Goal: Information Seeking & Learning: Learn about a topic

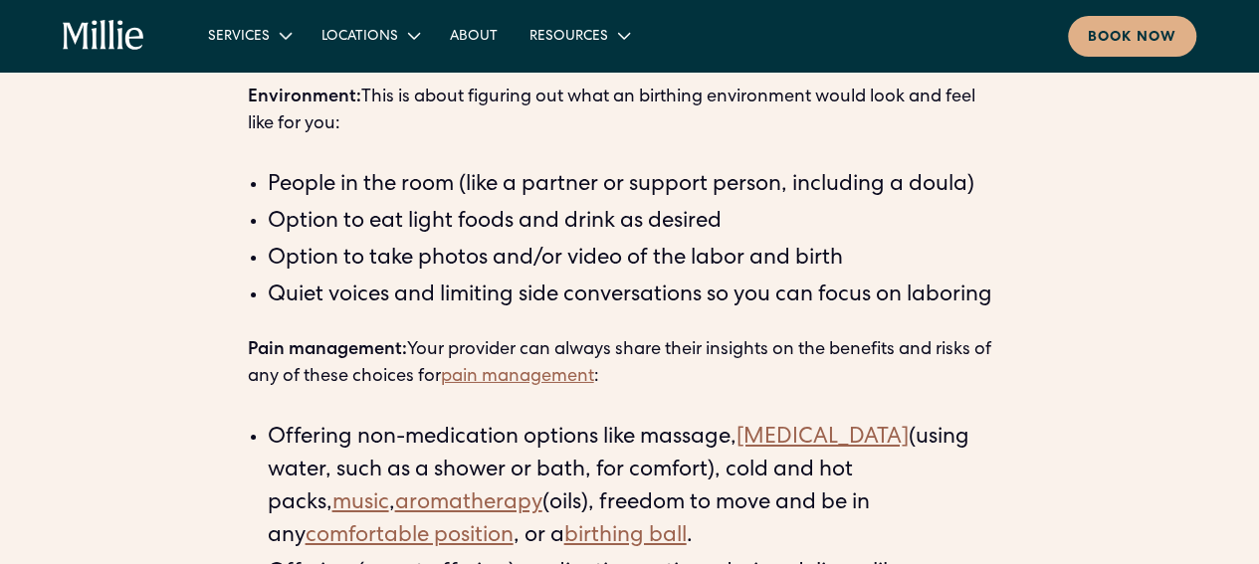
scroll to position [3184, 0]
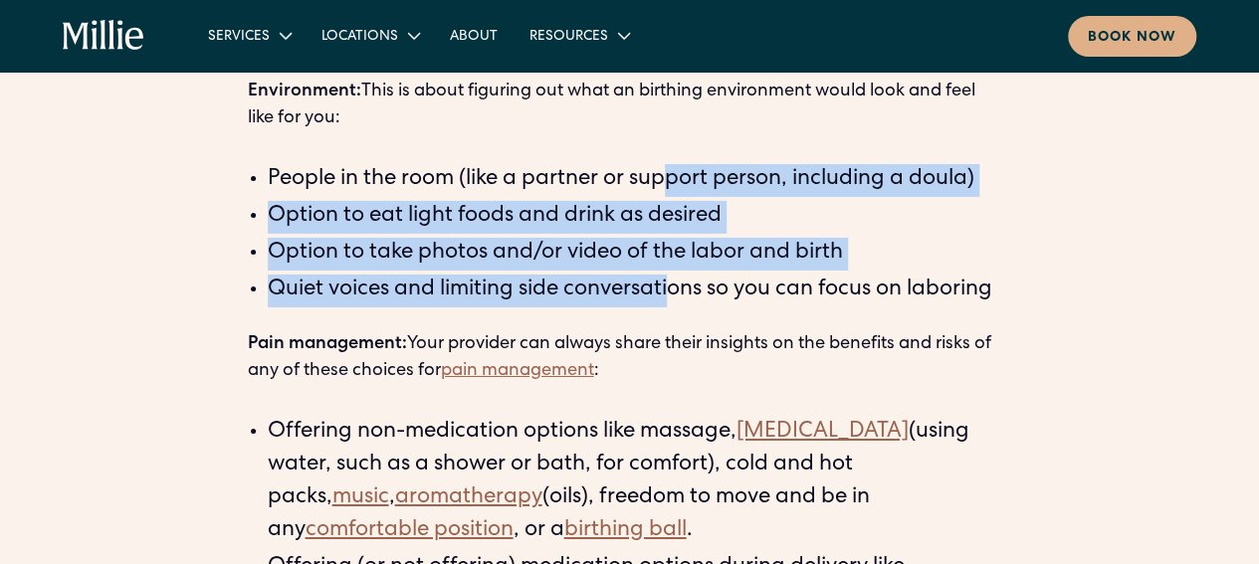
drag, startPoint x: 675, startPoint y: 181, endPoint x: 675, endPoint y: 304, distance: 122.4
click at [675, 304] on ul "People in the room (like a partner or support person, including a doula) Option…" at bounding box center [630, 235] width 764 height 143
click at [675, 304] on li "Quiet voices and limiting side conversations so you can focus on laboring ‍" at bounding box center [640, 291] width 744 height 33
drag, startPoint x: 675, startPoint y: 300, endPoint x: 669, endPoint y: 144, distance: 155.3
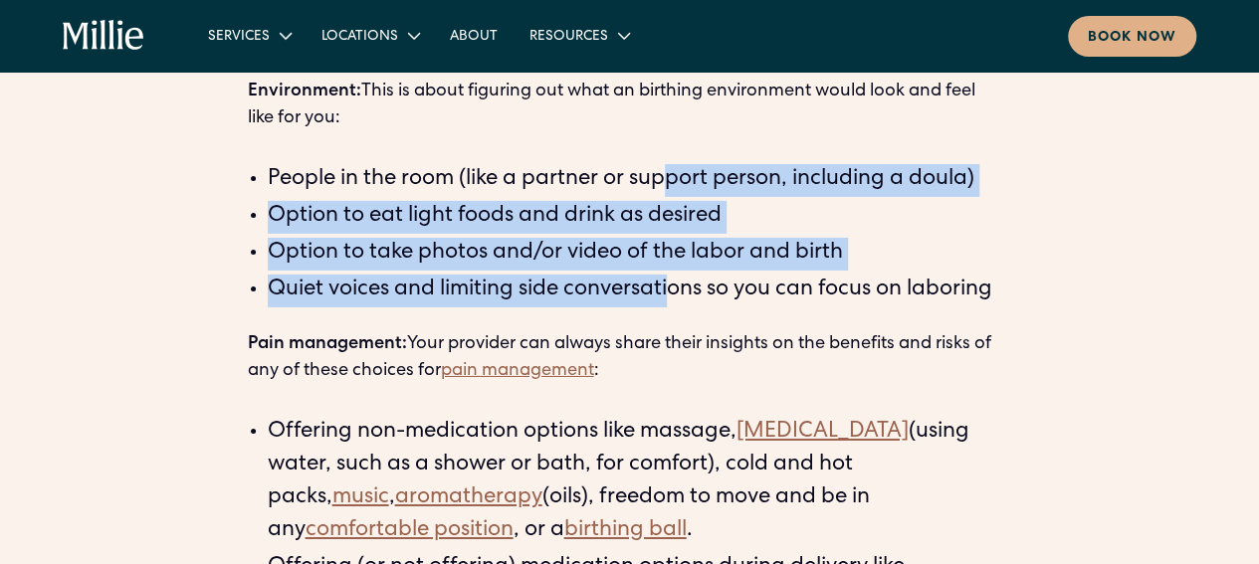
drag, startPoint x: 667, startPoint y: 188, endPoint x: 642, endPoint y: 301, distance: 115.2
click at [642, 301] on li "Quiet voices and limiting side conversations so you can focus on laboring ‍" at bounding box center [640, 291] width 744 height 33
drag, startPoint x: 645, startPoint y: 235, endPoint x: 654, endPoint y: 146, distance: 89.0
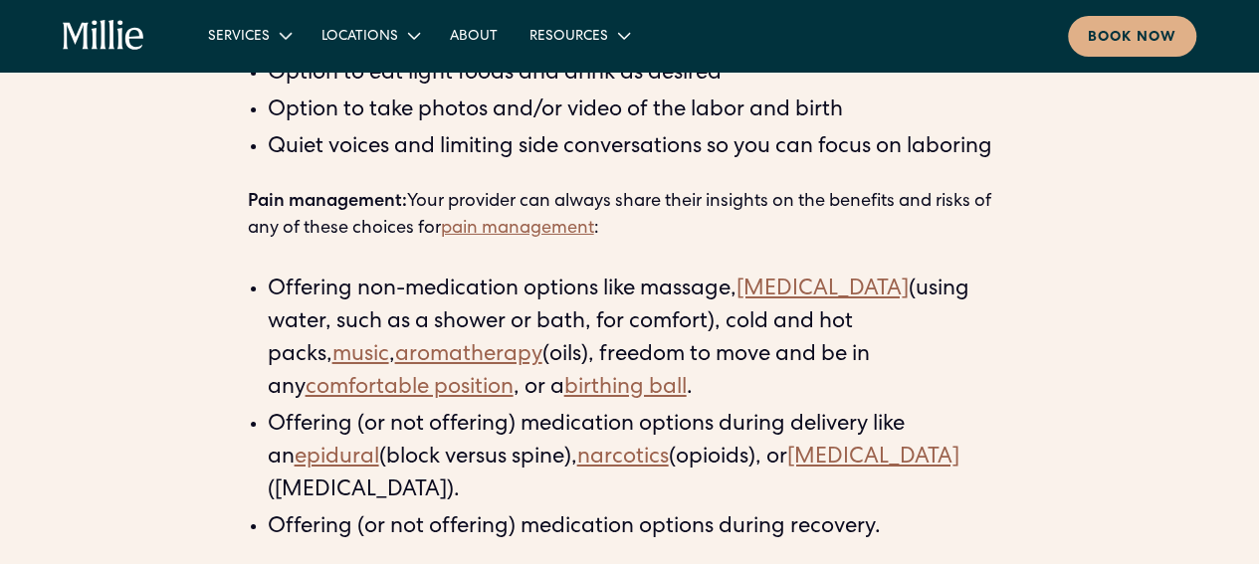
scroll to position [3383, 0]
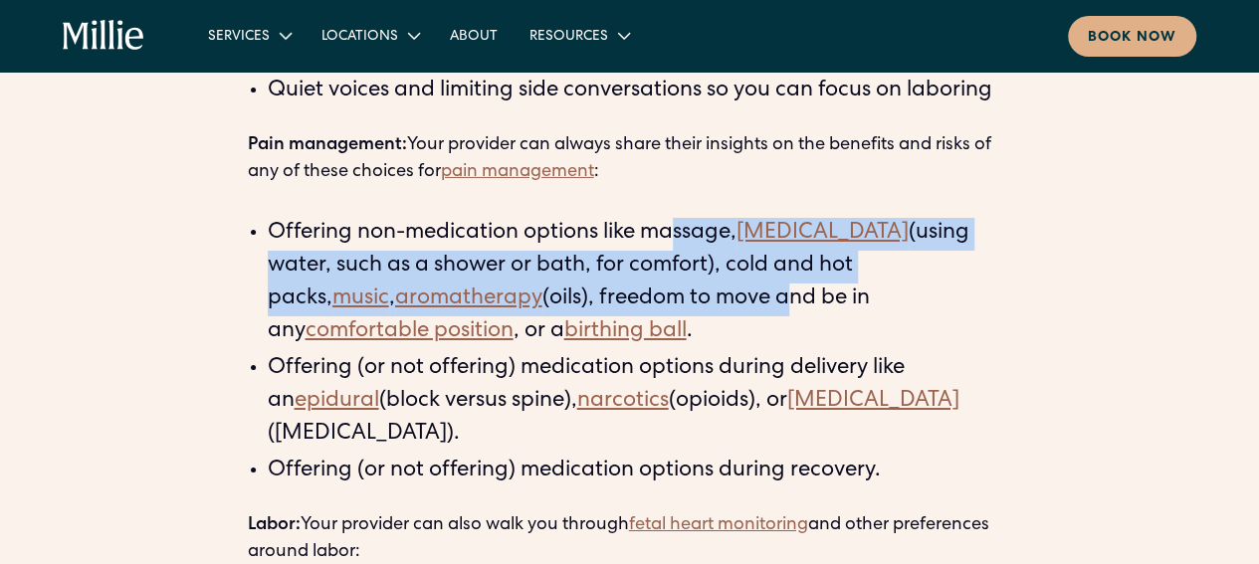
drag, startPoint x: 672, startPoint y: 232, endPoint x: 661, endPoint y: 308, distance: 77.4
click at [661, 308] on li "Offering non-medication options like massage, [MEDICAL_DATA] (using water, such…" at bounding box center [640, 283] width 744 height 131
drag, startPoint x: 653, startPoint y: 302, endPoint x: 631, endPoint y: 234, distance: 71.1
click at [632, 234] on li "Offering non-medication options like massage, [MEDICAL_DATA] (using water, such…" at bounding box center [640, 283] width 744 height 131
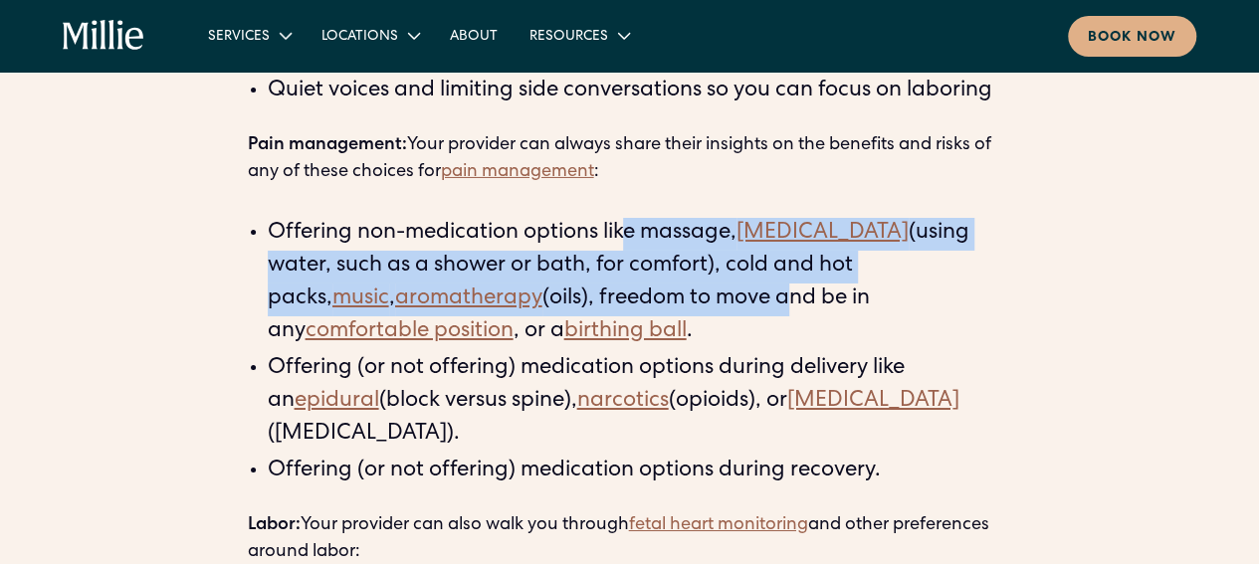
click at [631, 234] on li "Offering non-medication options like massage, [MEDICAL_DATA] (using water, such…" at bounding box center [640, 283] width 744 height 131
drag, startPoint x: 631, startPoint y: 234, endPoint x: 638, endPoint y: 313, distance: 79.9
click at [638, 313] on li "Offering non-medication options like massage, [MEDICAL_DATA] (using water, such…" at bounding box center [640, 283] width 744 height 131
drag, startPoint x: 638, startPoint y: 310, endPoint x: 631, endPoint y: 214, distance: 96.8
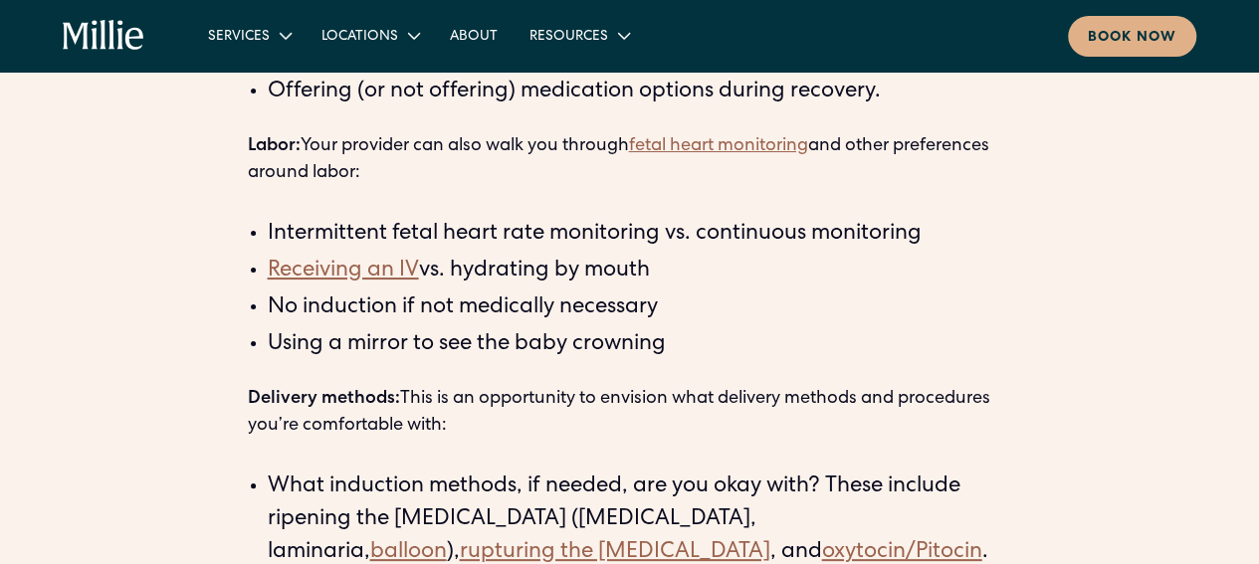
scroll to position [3781, 0]
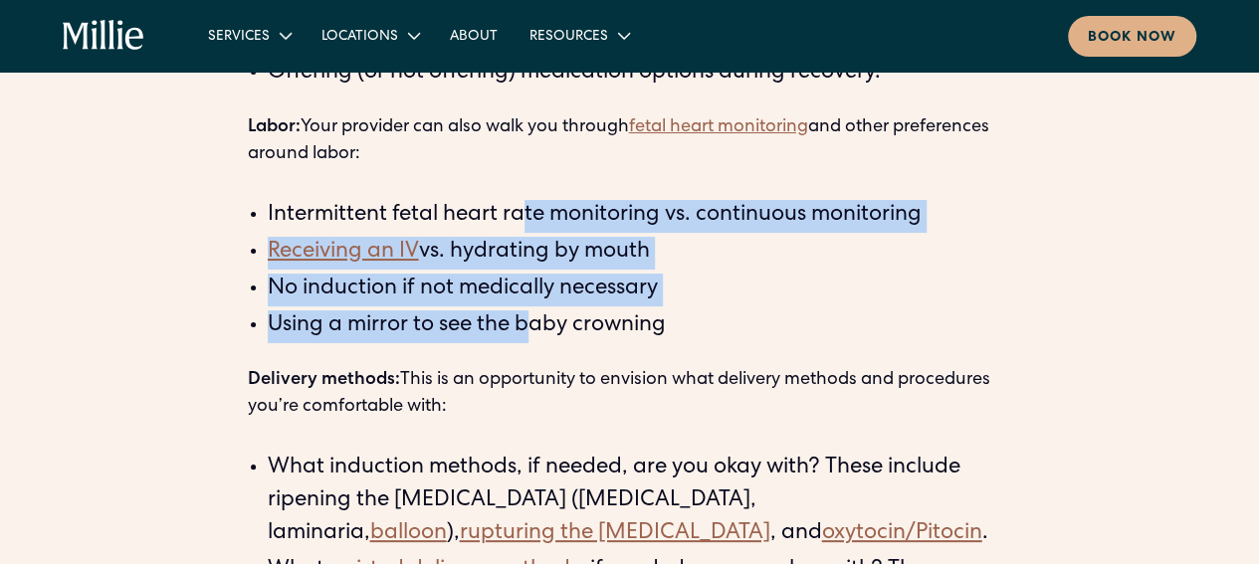
drag, startPoint x: 524, startPoint y: 208, endPoint x: 532, endPoint y: 333, distance: 125.6
click at [532, 333] on ul "Intermittent fetal heart rate monitoring vs. continuous monitoring Receiving an…" at bounding box center [630, 271] width 764 height 143
click at [532, 333] on li "Using a mirror to see the baby crowning" at bounding box center [640, 326] width 744 height 33
drag, startPoint x: 537, startPoint y: 286, endPoint x: 553, endPoint y: 190, distance: 96.8
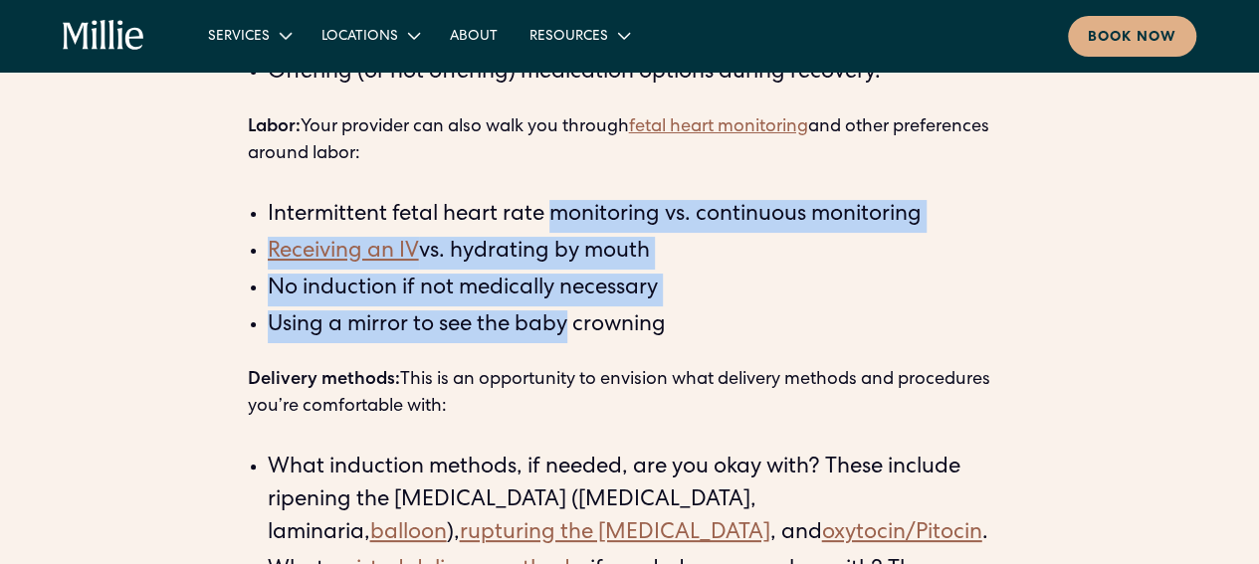
drag, startPoint x: 545, startPoint y: 225, endPoint x: 477, endPoint y: 332, distance: 127.5
click at [477, 332] on ul "Intermittent fetal heart rate monitoring vs. continuous monitoring Receiving an…" at bounding box center [630, 271] width 764 height 143
click at [477, 332] on li "Using a mirror to see the baby crowning" at bounding box center [640, 326] width 744 height 33
drag, startPoint x: 477, startPoint y: 332, endPoint x: 523, endPoint y: 198, distance: 142.2
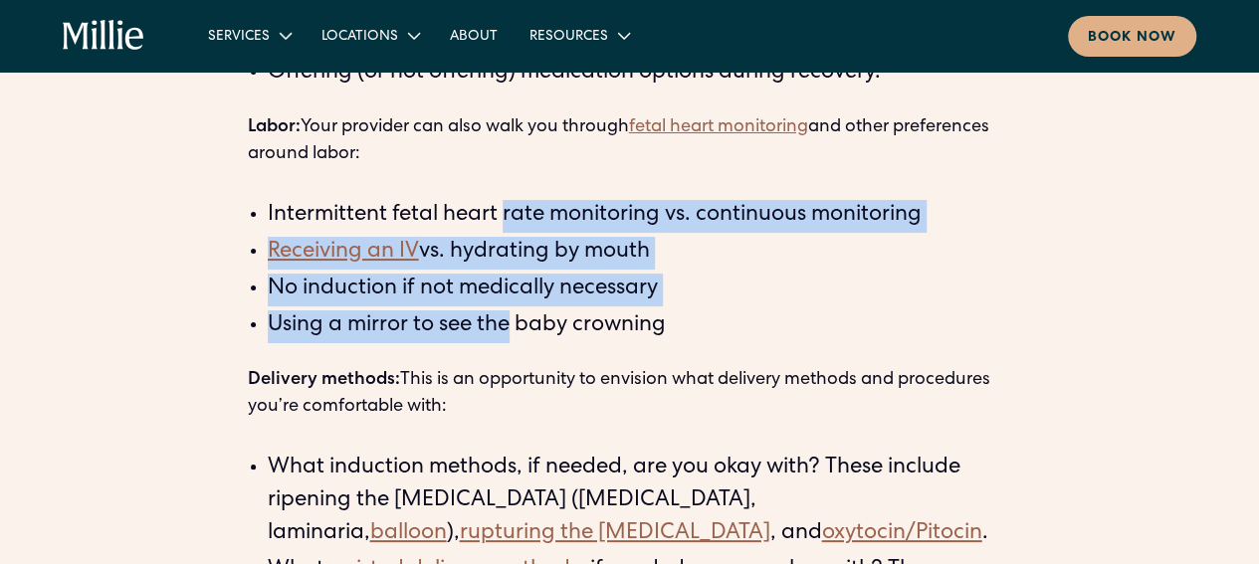
click at [523, 200] on ul "Intermittent fetal heart rate monitoring vs. continuous monitoring Receiving an…" at bounding box center [630, 271] width 764 height 143
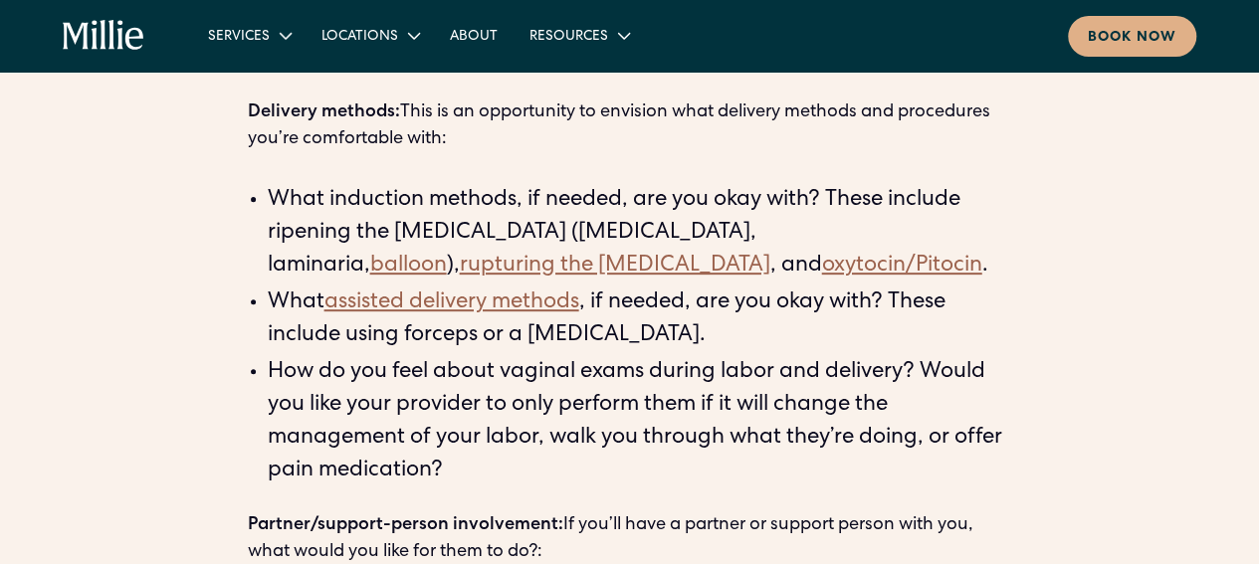
scroll to position [4080, 0]
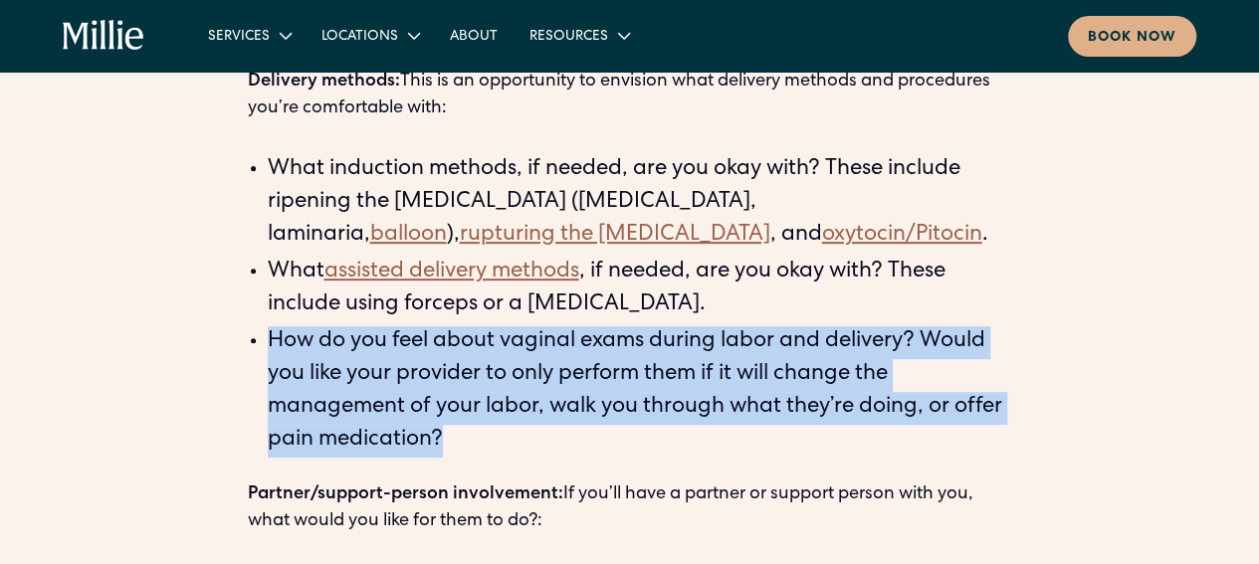
drag, startPoint x: 571, startPoint y: 431, endPoint x: 271, endPoint y: 333, distance: 315.9
click at [271, 333] on li "How do you feel about vaginal exams during labor and delivery? Would you like y…" at bounding box center [640, 391] width 744 height 131
drag, startPoint x: 271, startPoint y: 333, endPoint x: 494, endPoint y: 435, distance: 244.9
click at [494, 435] on li "How do you feel about vaginal exams during labor and delivery? Would you like y…" at bounding box center [640, 391] width 744 height 131
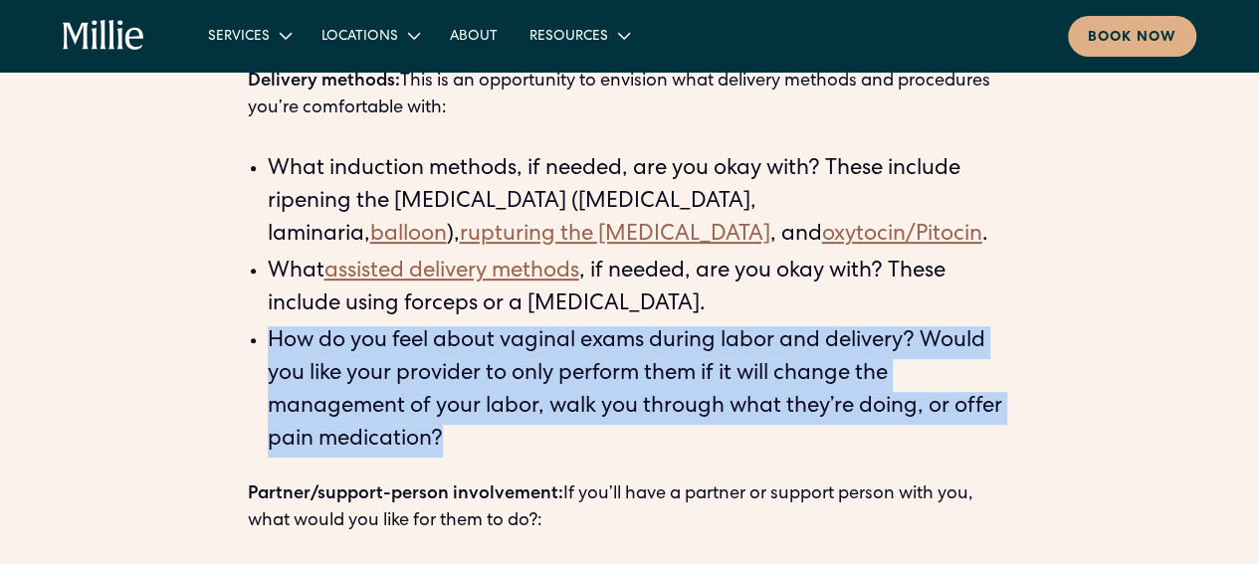
click at [494, 435] on li "How do you feel about vaginal exams during labor and delivery? Would you like y…" at bounding box center [640, 391] width 744 height 131
drag, startPoint x: 488, startPoint y: 443, endPoint x: 258, endPoint y: 337, distance: 252.9
click at [268, 337] on li "How do you feel about vaginal exams during labor and delivery? Would you like y…" at bounding box center [640, 391] width 744 height 131
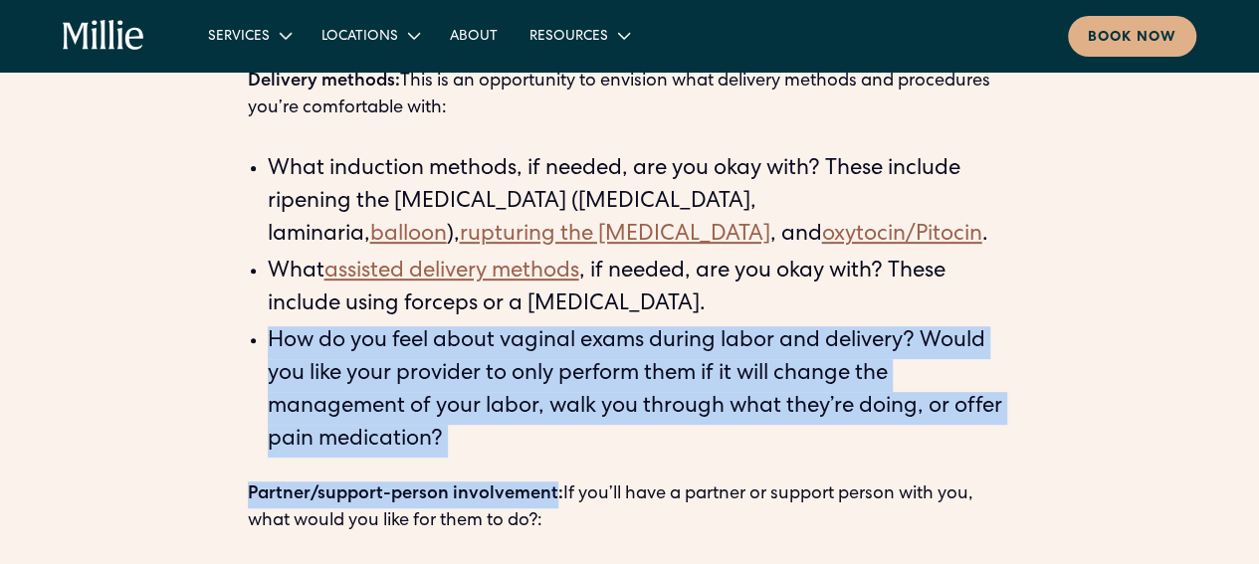
drag, startPoint x: 258, startPoint y: 337, endPoint x: 475, endPoint y: 464, distance: 251.1
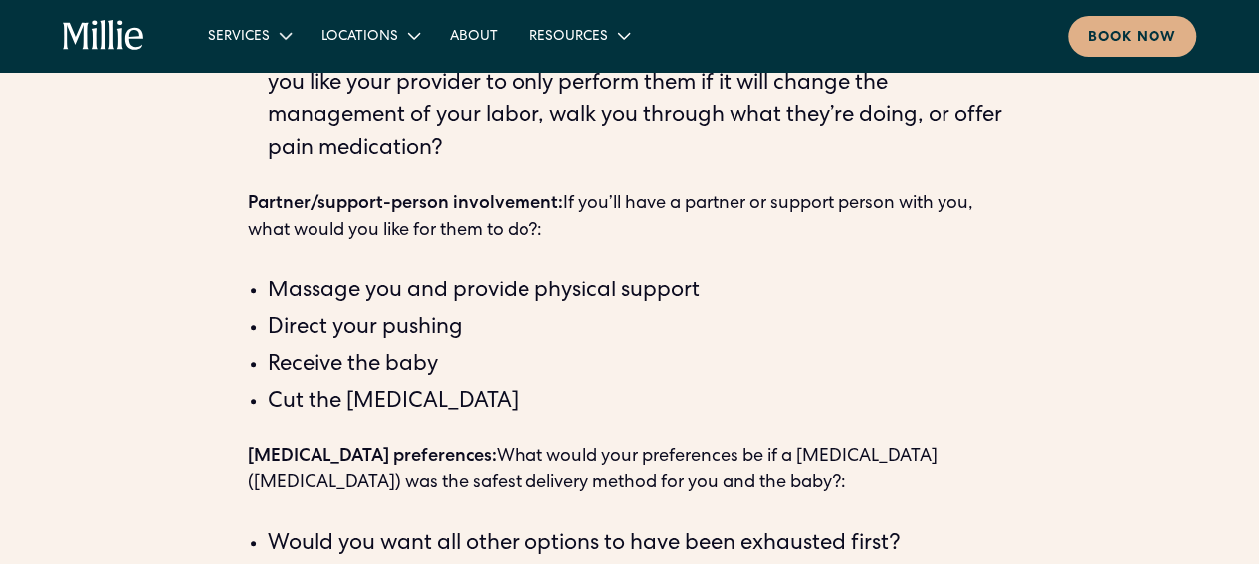
scroll to position [4378, 0]
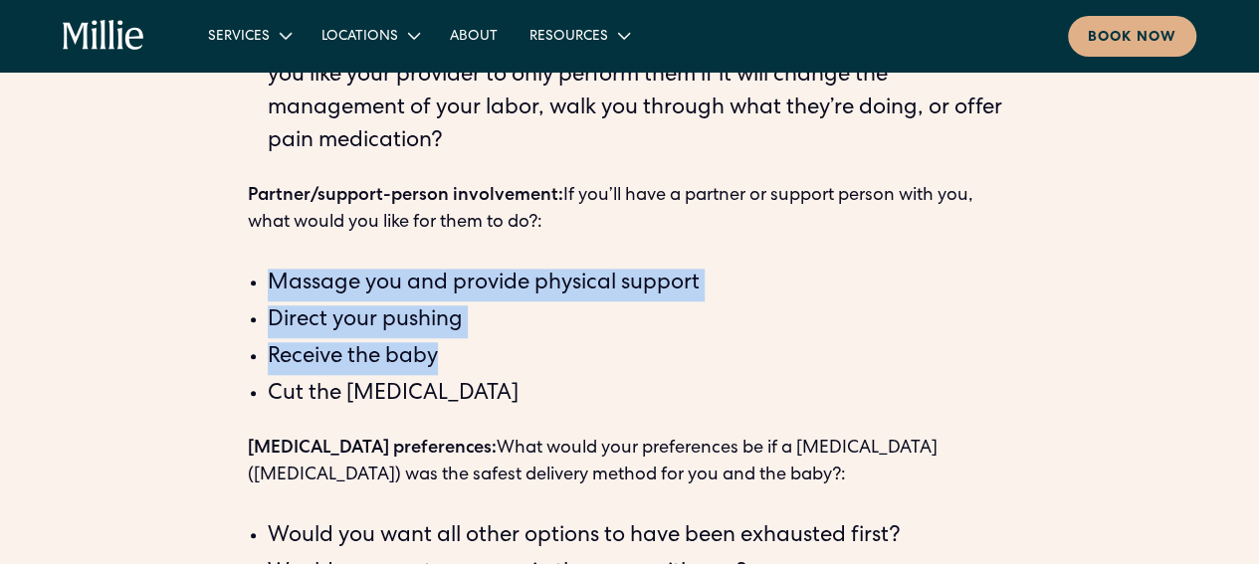
drag, startPoint x: 514, startPoint y: 373, endPoint x: 235, endPoint y: 286, distance: 293.0
click at [236, 286] on div "Written by [PERSON_NAME] ‍ With all the planning that goes into getting pregnan…" at bounding box center [629, 470] width 1259 height 6993
click at [235, 286] on div "Written by [PERSON_NAME] ‍ With all the planning that goes into getting pregnan…" at bounding box center [629, 470] width 1259 height 6993
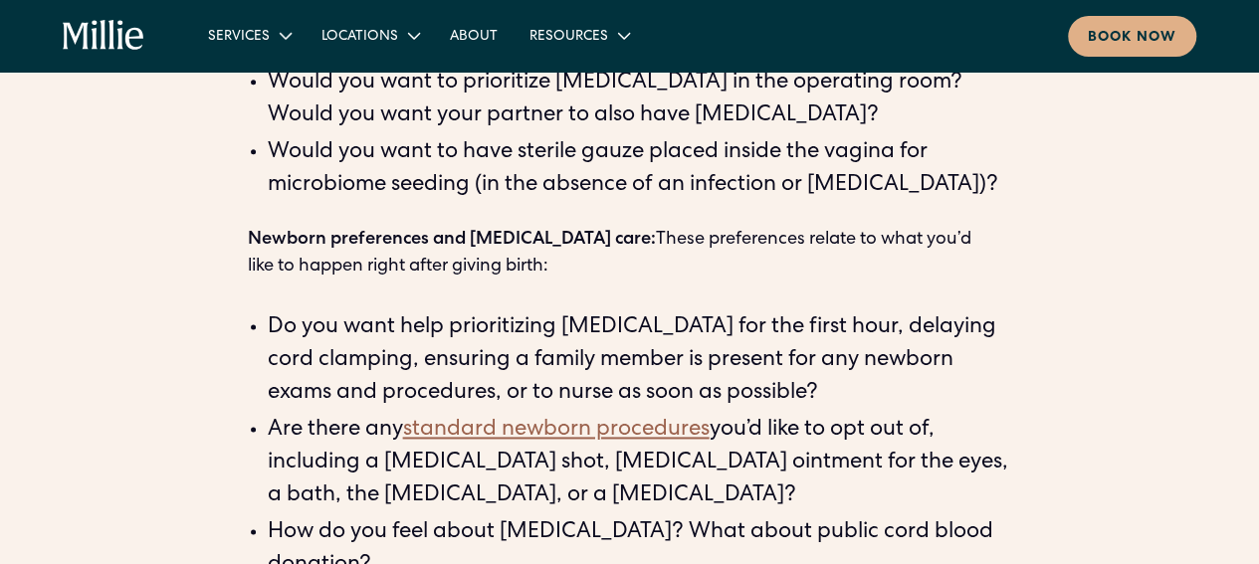
scroll to position [5075, 0]
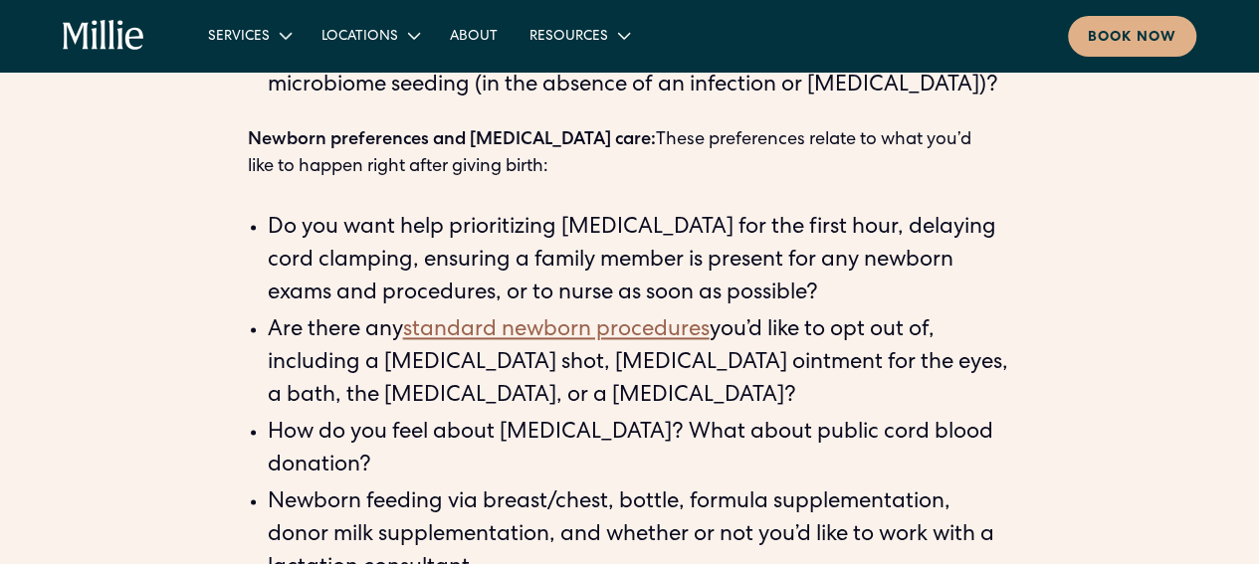
drag, startPoint x: 279, startPoint y: 216, endPoint x: 948, endPoint y: 303, distance: 675.3
click at [948, 303] on li "Do you want help prioritizing [MEDICAL_DATA] for the first hour, delaying cord …" at bounding box center [640, 262] width 744 height 99
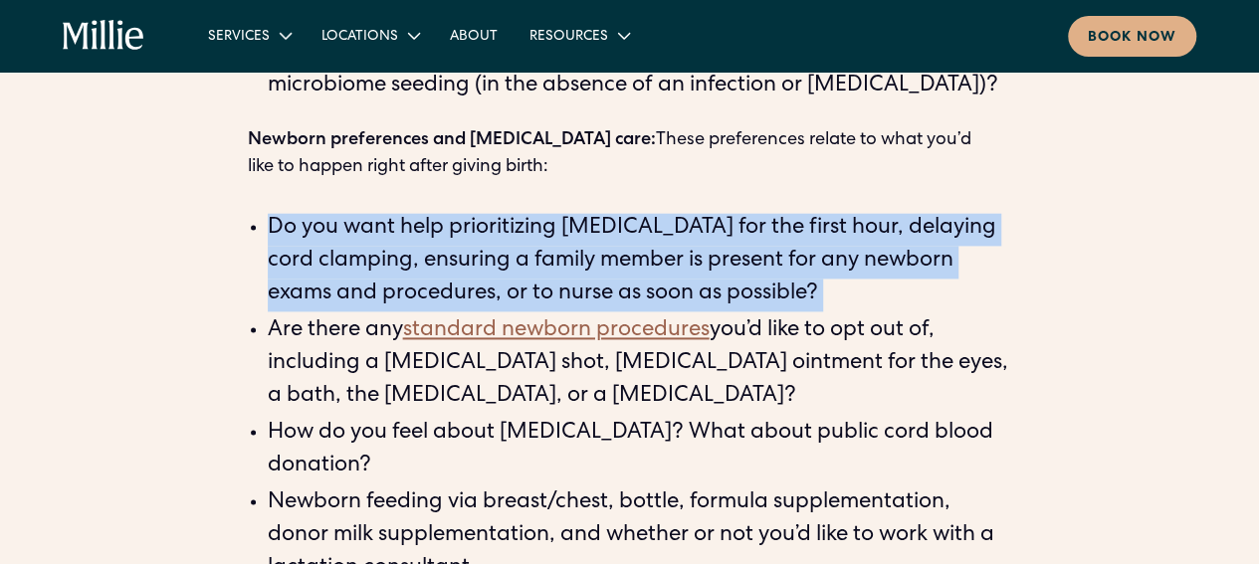
drag, startPoint x: 948, startPoint y: 303, endPoint x: 220, endPoint y: 231, distance: 731.9
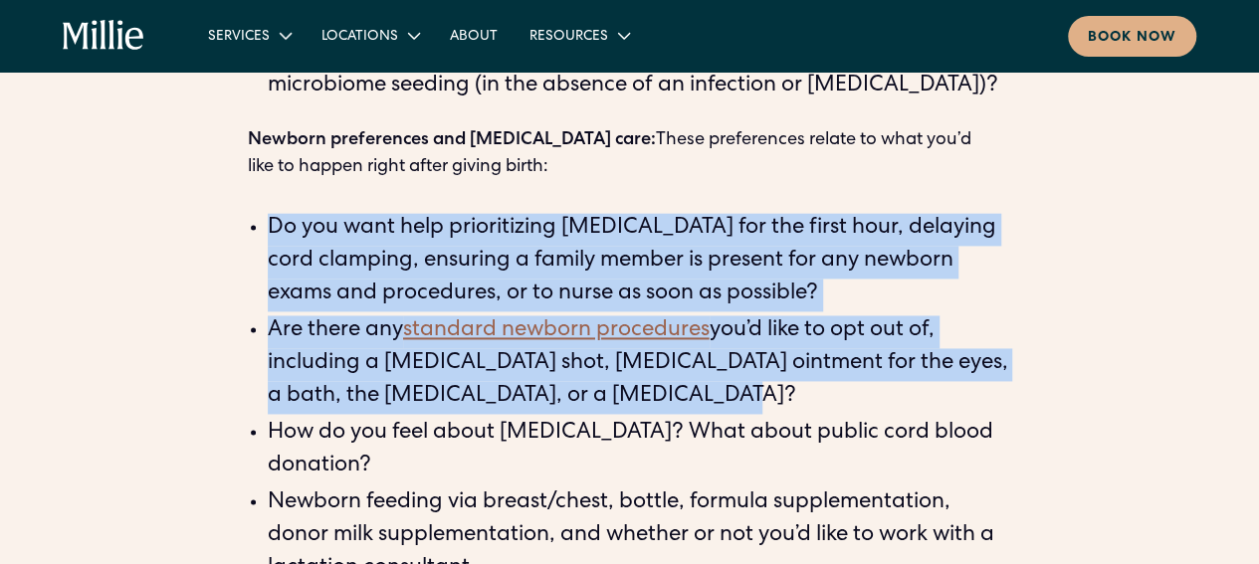
drag, startPoint x: 227, startPoint y: 230, endPoint x: 763, endPoint y: 397, distance: 561.8
click at [763, 397] on li "Are there any standard newborn procedures you’d like to opt out of, including a…" at bounding box center [640, 364] width 744 height 99
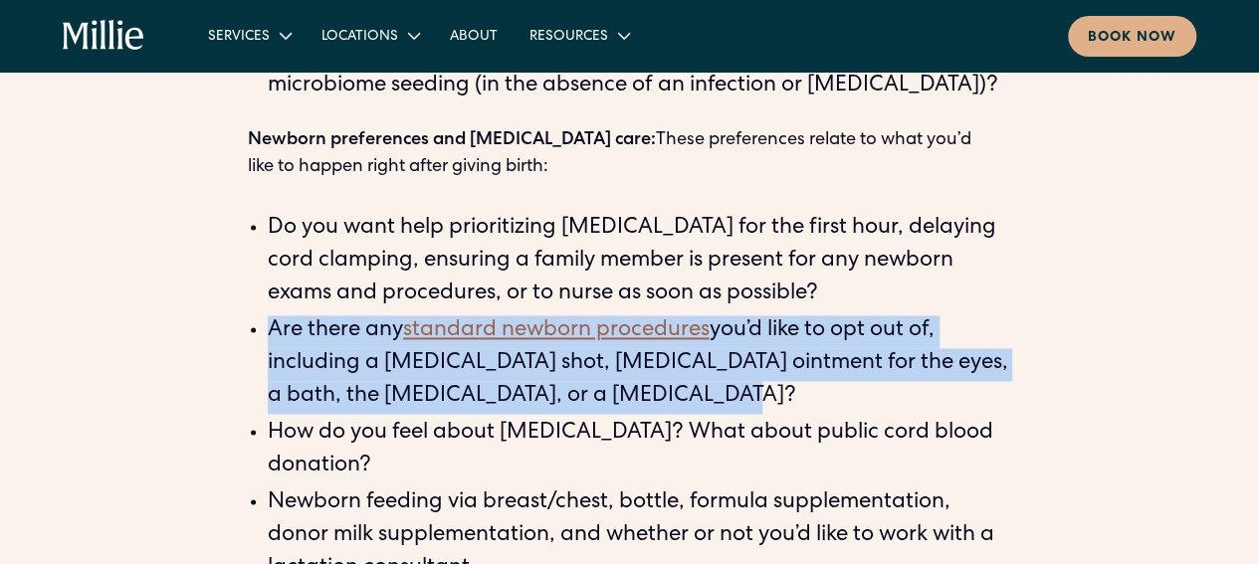
drag, startPoint x: 752, startPoint y: 395, endPoint x: 254, endPoint y: 339, distance: 501.6
click at [268, 339] on li "Are there any standard newborn procedures you’d like to opt out of, including a…" at bounding box center [640, 364] width 744 height 99
drag, startPoint x: 254, startPoint y: 339, endPoint x: 781, endPoint y: 411, distance: 532.2
click at [781, 411] on li "Are there any standard newborn procedures you’d like to opt out of, including a…" at bounding box center [640, 364] width 744 height 99
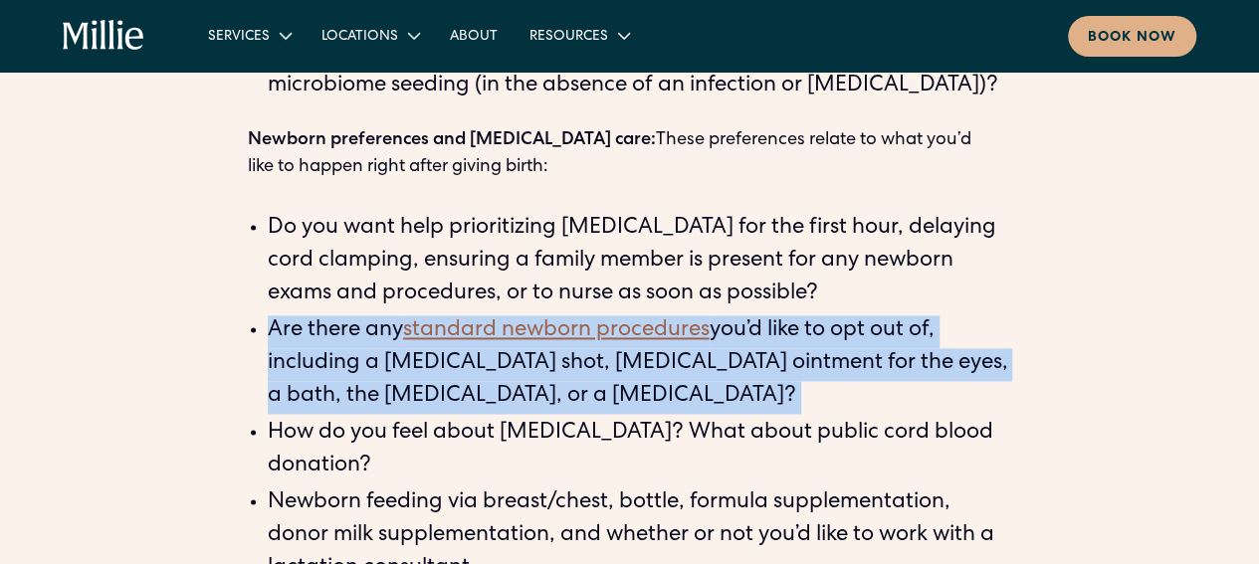
click at [780, 410] on li "Are there any standard newborn procedures you’d like to opt out of, including a…" at bounding box center [640, 364] width 744 height 99
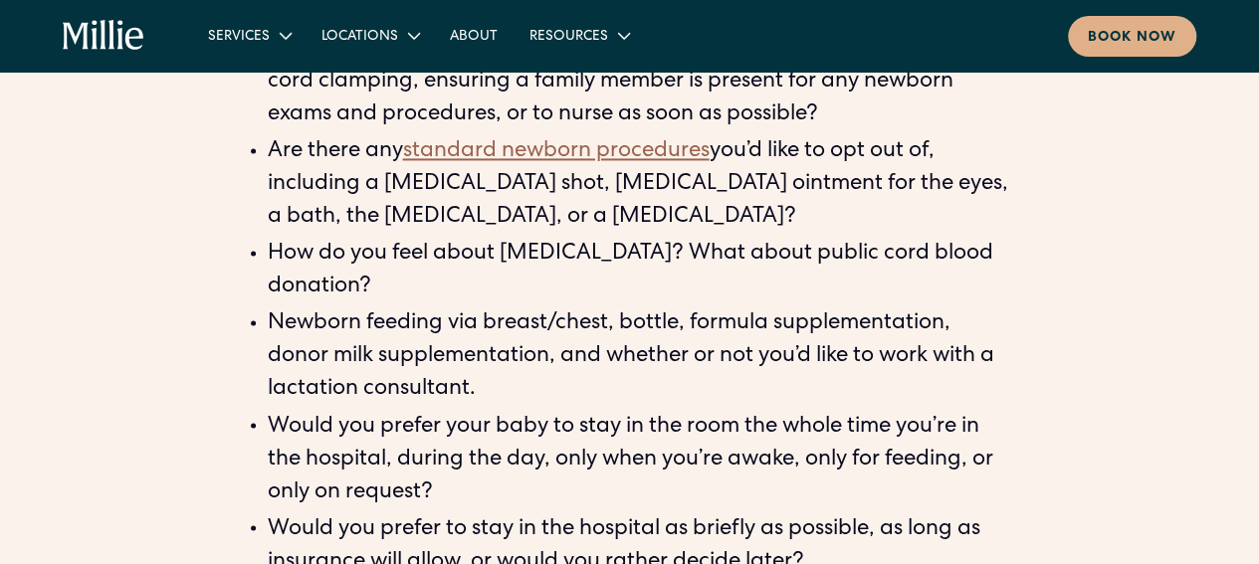
scroll to position [5274, 0]
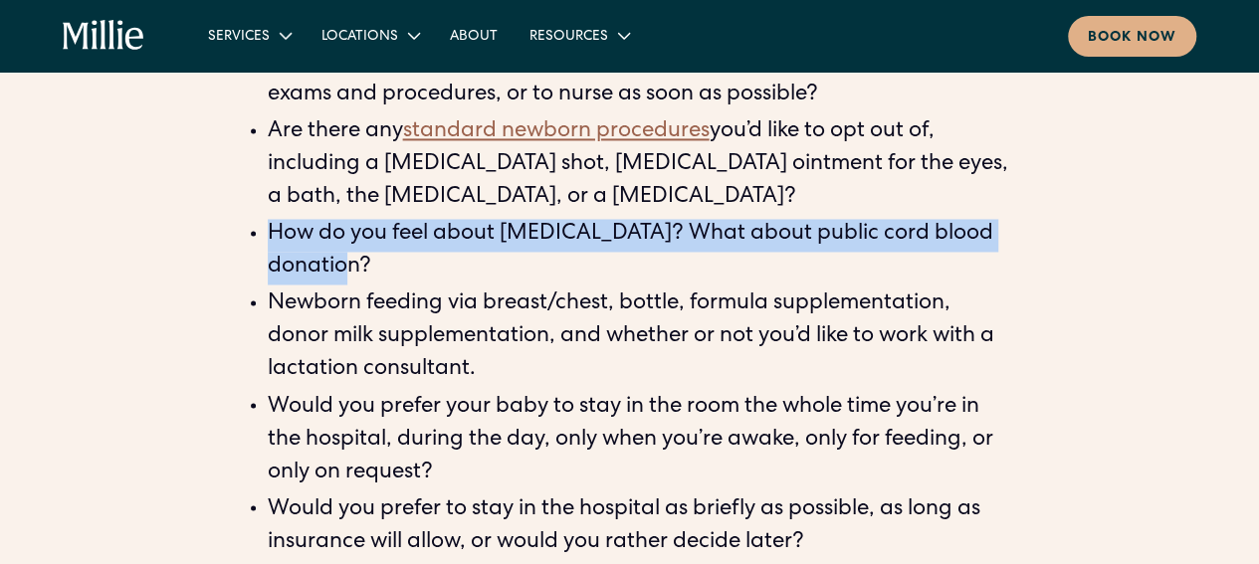
drag, startPoint x: 269, startPoint y: 234, endPoint x: 387, endPoint y: 264, distance: 122.1
click at [387, 264] on li "How do you feel about [MEDICAL_DATA]? What about public cord blood donation?" at bounding box center [640, 252] width 744 height 66
drag, startPoint x: 387, startPoint y: 264, endPoint x: 275, endPoint y: 231, distance: 117.1
click at [275, 231] on li "How do you feel about [MEDICAL_DATA]? What about public cord blood donation?" at bounding box center [640, 252] width 744 height 66
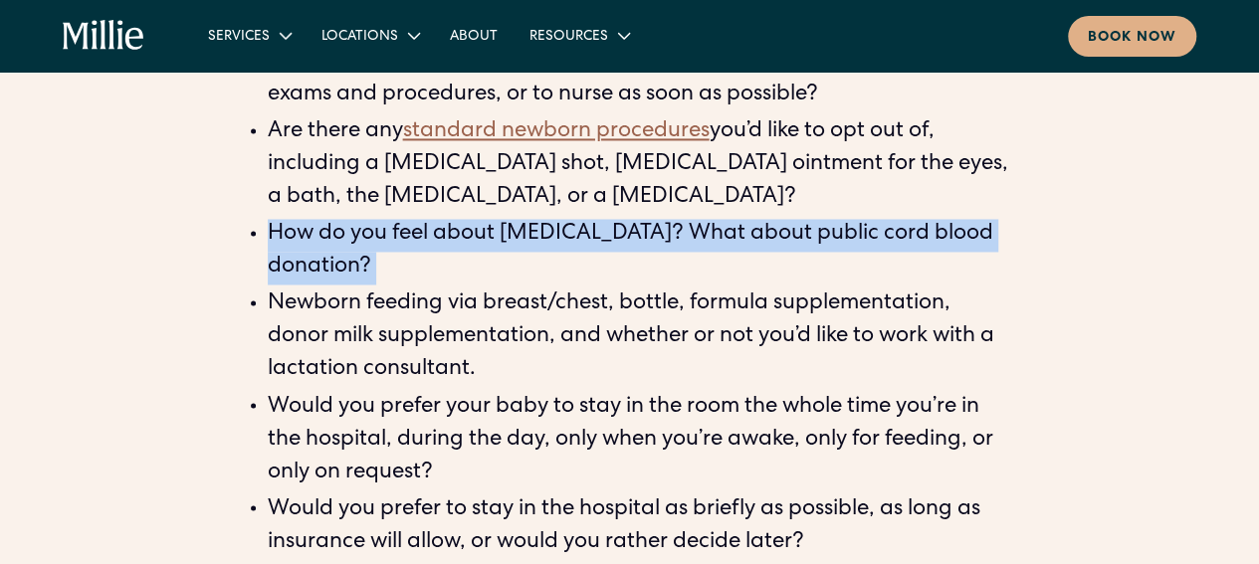
click at [275, 231] on li "How do you feel about [MEDICAL_DATA]? What about public cord blood donation?" at bounding box center [640, 252] width 744 height 66
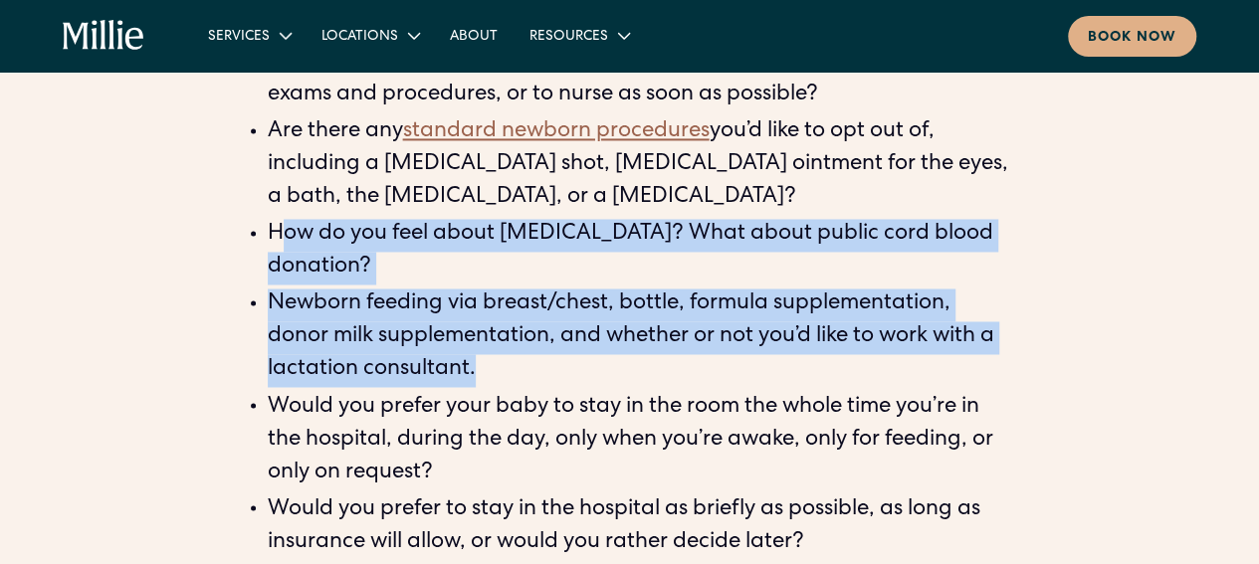
drag, startPoint x: 303, startPoint y: 255, endPoint x: 515, endPoint y: 374, distance: 244.1
click at [515, 373] on ul "Do you want help prioritizing [MEDICAL_DATA] for the first hour, delaying cord …" at bounding box center [630, 286] width 764 height 545
click at [515, 374] on li "Newborn feeding via breast/chest, bottle, formula supplementation, donor milk s…" at bounding box center [640, 338] width 744 height 99
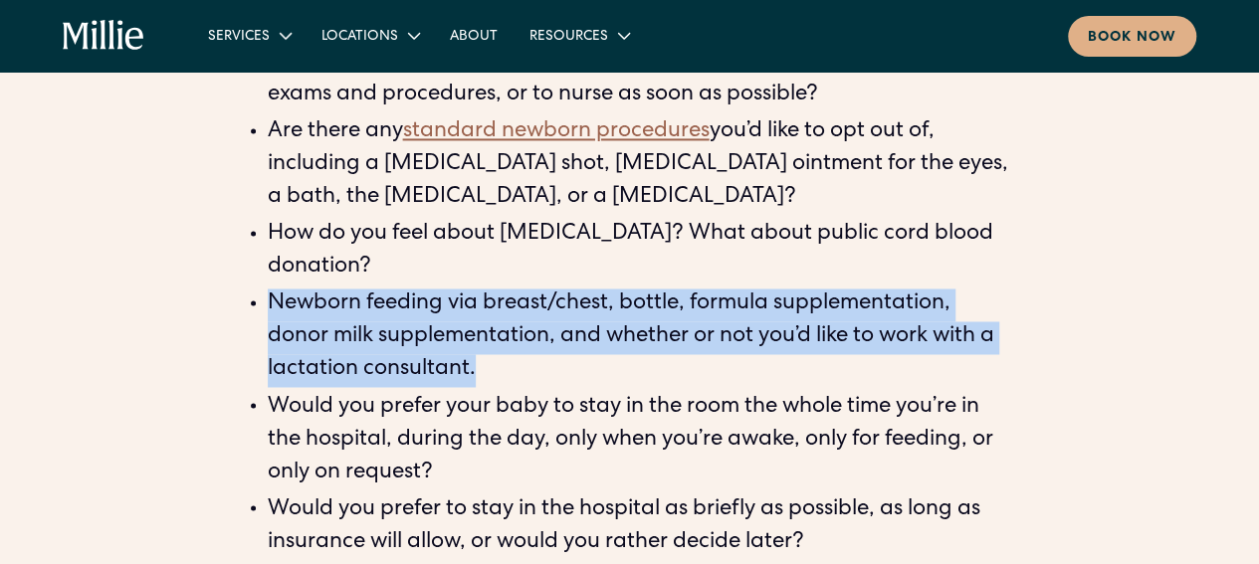
drag, startPoint x: 256, startPoint y: 304, endPoint x: 537, endPoint y: 372, distance: 289.9
click at [537, 372] on li "Newborn feeding via breast/chest, bottle, formula supplementation, donor milk s…" at bounding box center [640, 338] width 744 height 99
drag, startPoint x: 537, startPoint y: 372, endPoint x: 274, endPoint y: 304, distance: 272.5
click at [274, 304] on li "Newborn feeding via breast/chest, bottle, formula supplementation, donor milk s…" at bounding box center [640, 338] width 744 height 99
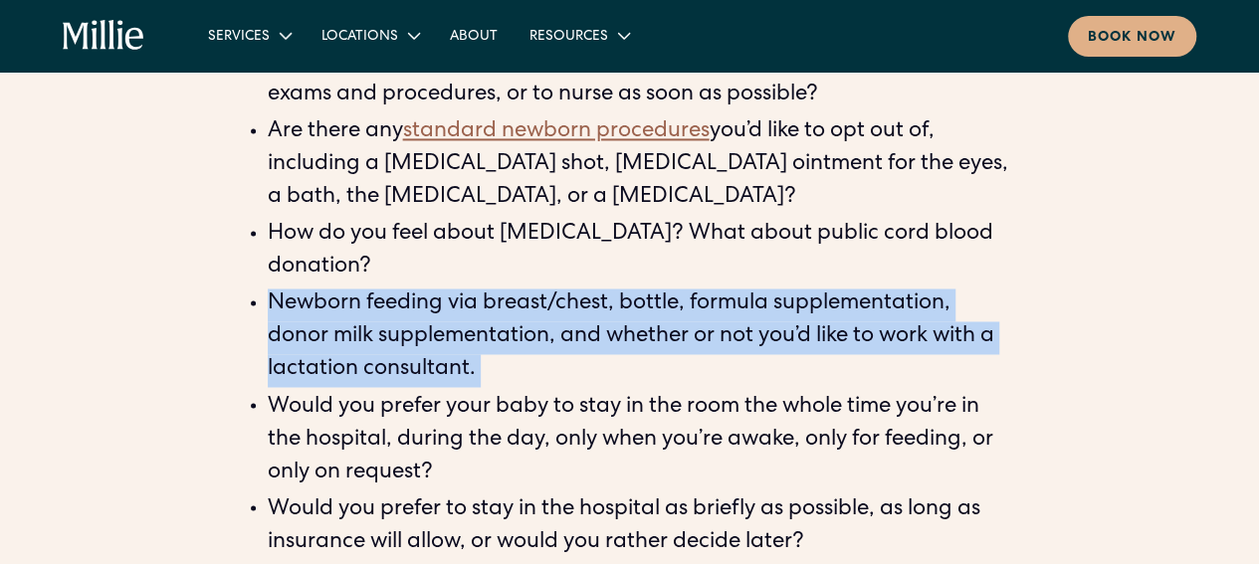
click at [274, 304] on li "Newborn feeding via breast/chest, bottle, formula supplementation, donor milk s…" at bounding box center [640, 338] width 744 height 99
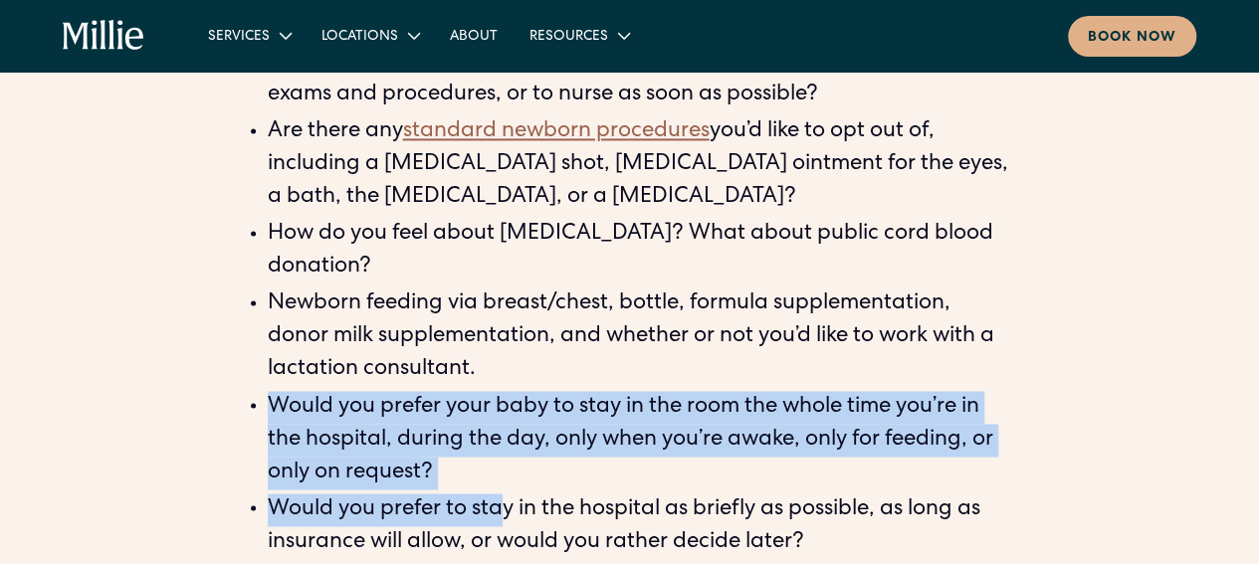
drag, startPoint x: 346, startPoint y: 412, endPoint x: 506, endPoint y: 495, distance: 180.2
click at [506, 495] on ul "Do you want help prioritizing [MEDICAL_DATA] for the first hour, delaying cord …" at bounding box center [630, 286] width 764 height 545
click at [506, 495] on li "Would you prefer to stay in the hospital as briefly as possible, as long as ins…" at bounding box center [640, 527] width 744 height 66
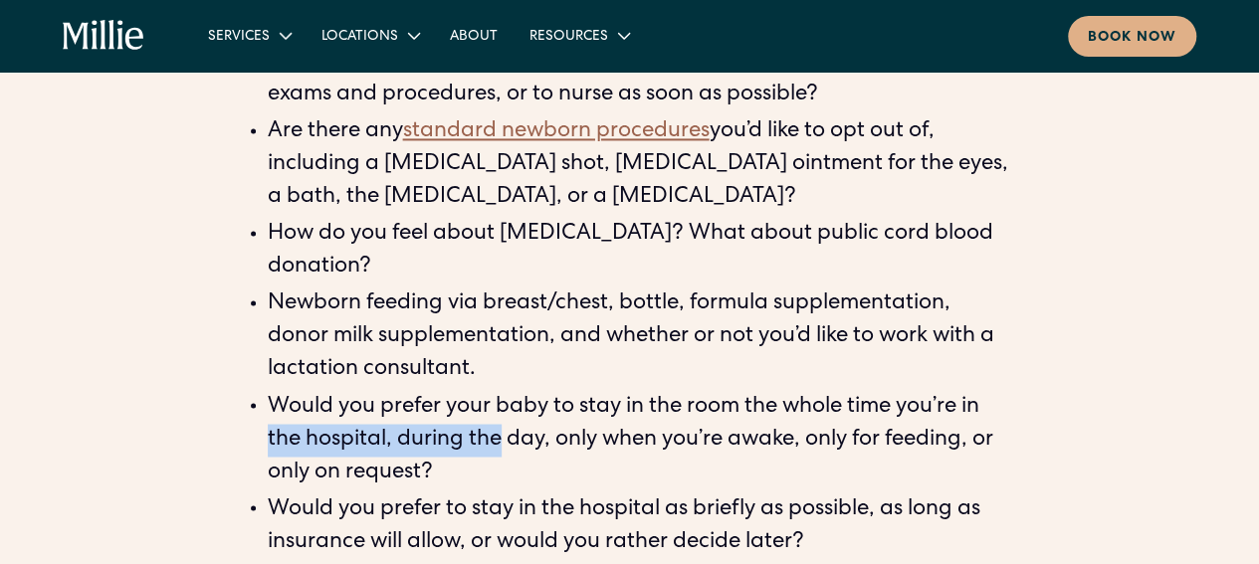
drag, startPoint x: 500, startPoint y: 455, endPoint x: 254, endPoint y: 425, distance: 247.6
click at [256, 430] on ul "Do you want help prioritizing [MEDICAL_DATA] for the first hour, delaying cord …" at bounding box center [630, 286] width 764 height 545
click at [254, 425] on ul "Do you want help prioritizing [MEDICAL_DATA] for the first hour, delaying cord …" at bounding box center [630, 286] width 764 height 545
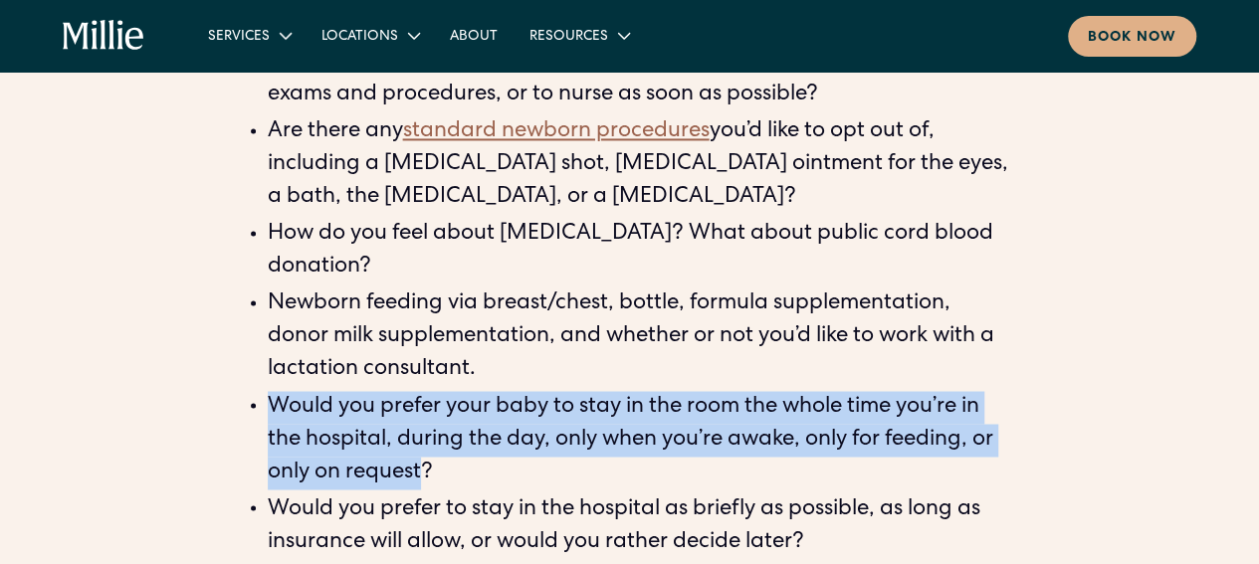
drag, startPoint x: 261, startPoint y: 418, endPoint x: 435, endPoint y: 483, distance: 185.8
click at [434, 483] on ul "Do you want help prioritizing [MEDICAL_DATA] for the first hour, delaying cord …" at bounding box center [630, 286] width 764 height 545
click at [436, 483] on li "Would you prefer your baby to stay in the room the whole time you’re in the hos…" at bounding box center [640, 440] width 744 height 99
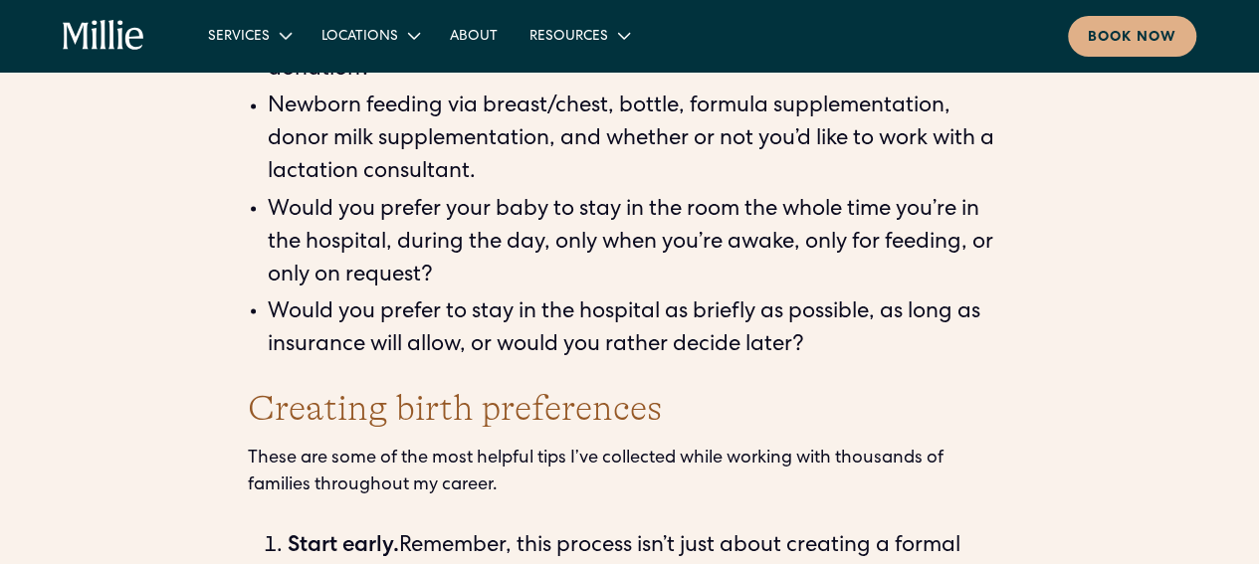
scroll to position [5473, 0]
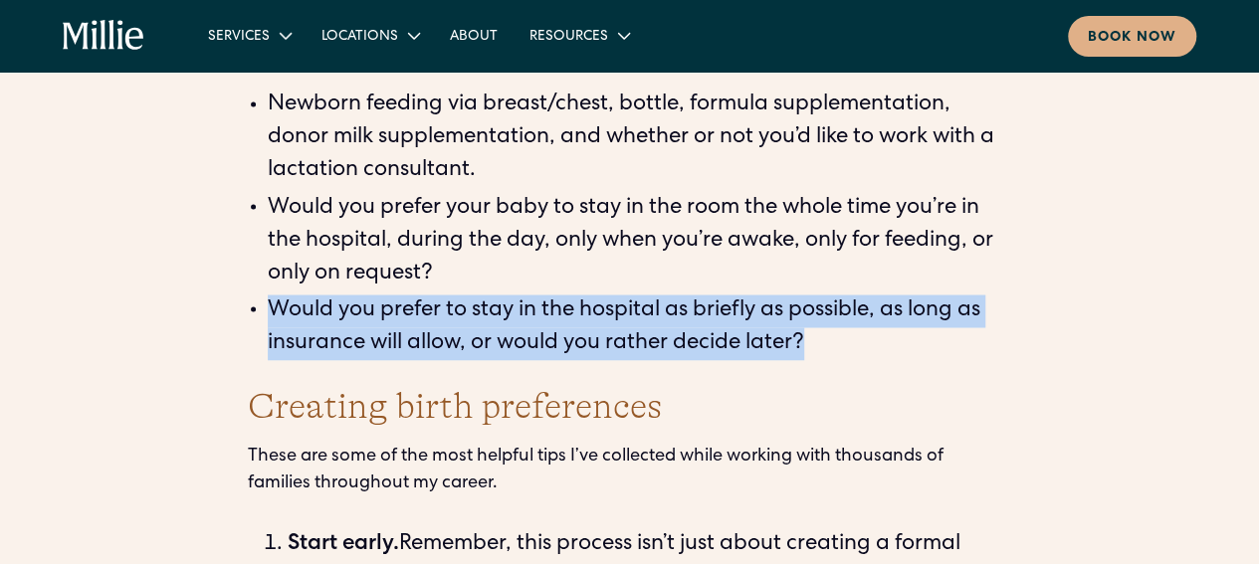
drag, startPoint x: 856, startPoint y: 347, endPoint x: 207, endPoint y: 299, distance: 650.6
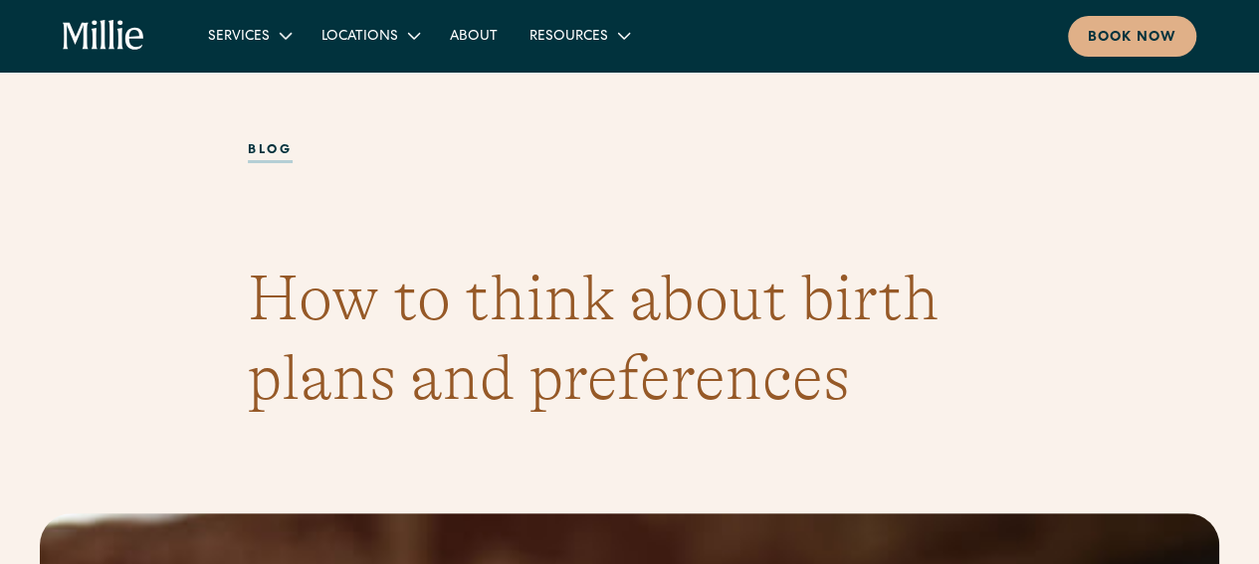
scroll to position [0, 0]
